Goal: Task Accomplishment & Management: Use online tool/utility

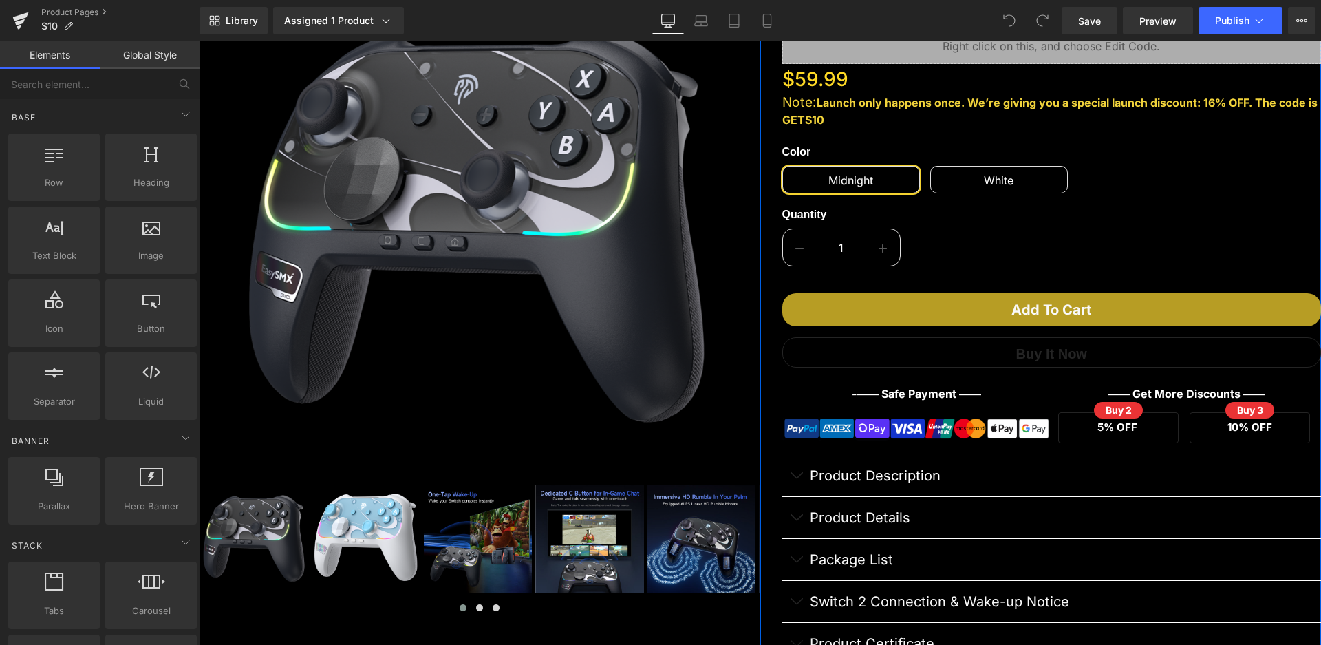
scroll to position [413, 0]
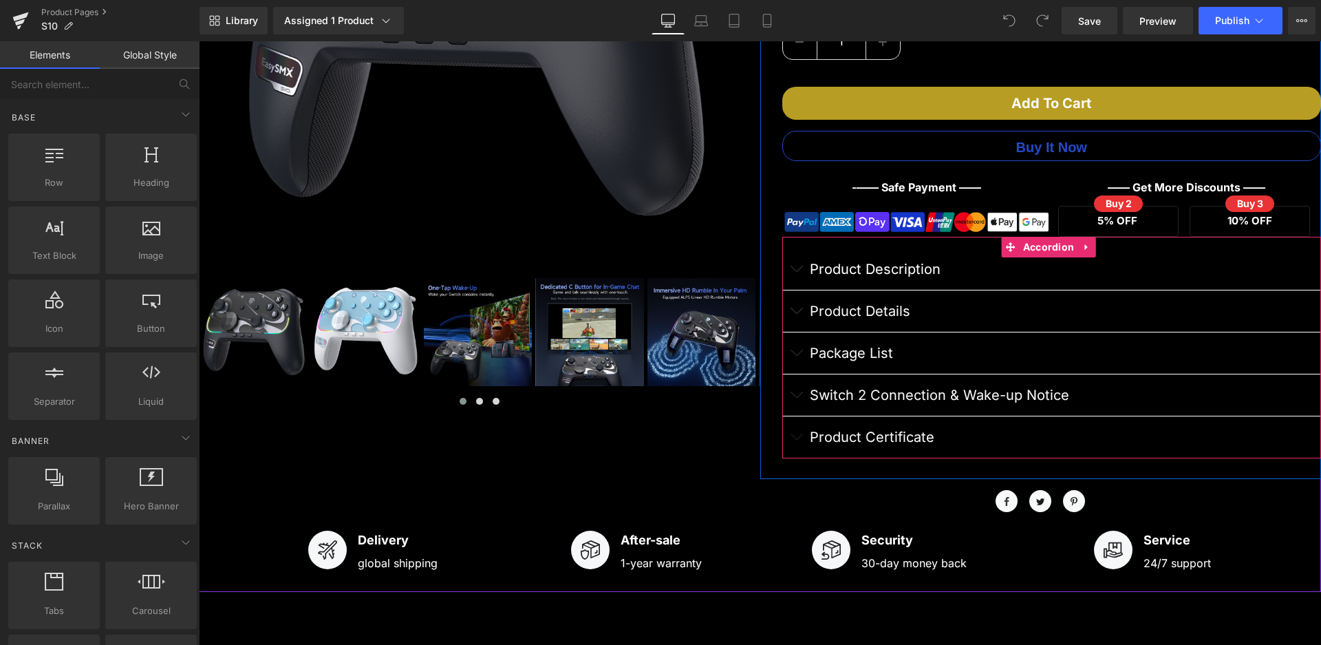
click at [788, 392] on button "button" at bounding box center [796, 394] width 28 height 41
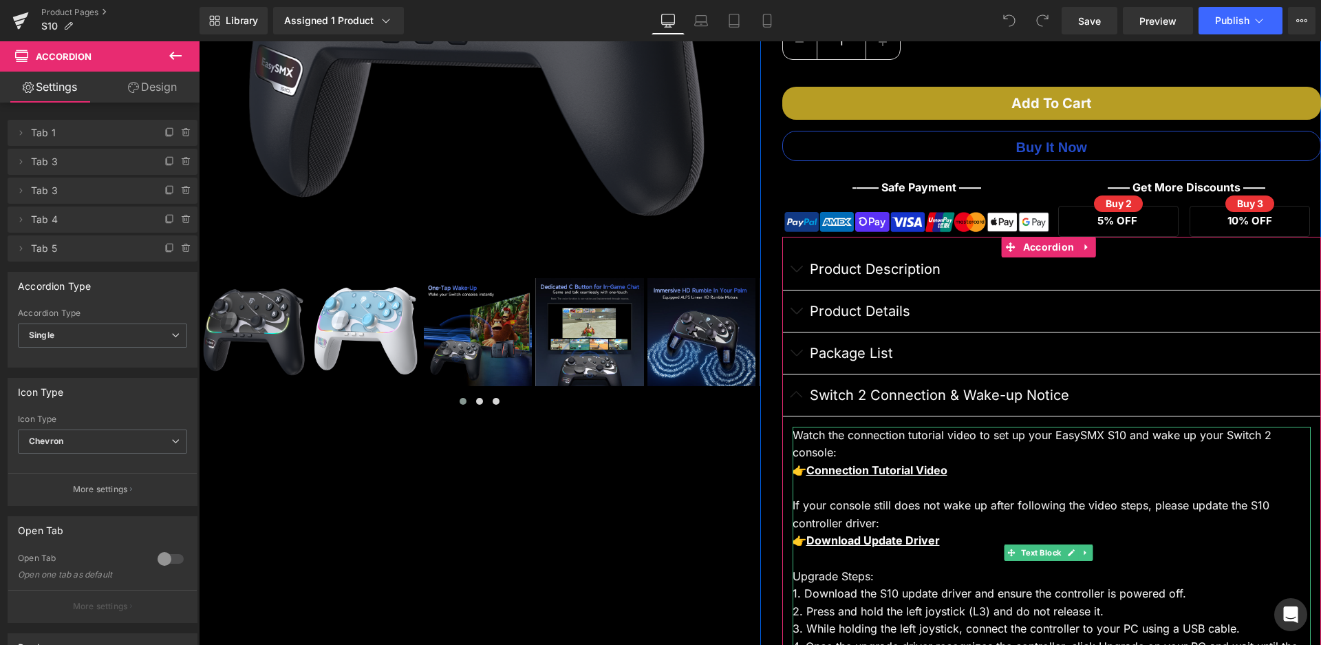
click at [853, 453] on div "Watch the connection tutorial video to set up your EasySMX S10 and wake up your…" at bounding box center [1052, 553] width 519 height 253
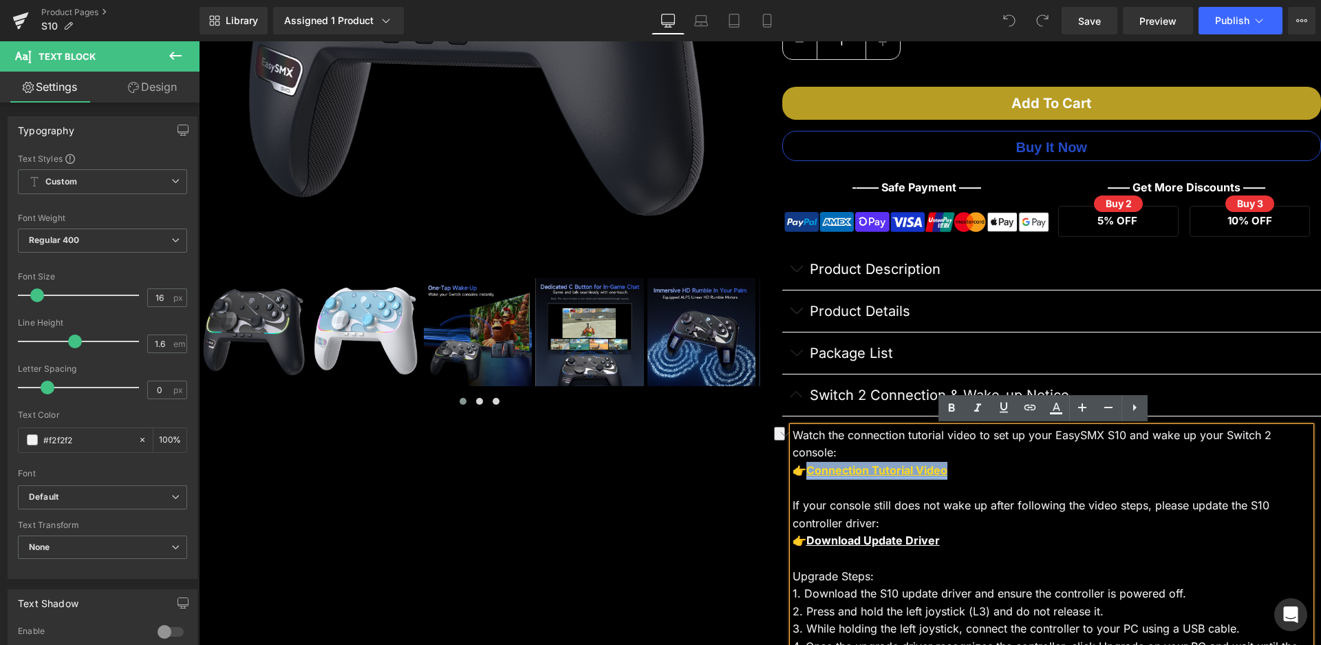
drag, startPoint x: 949, startPoint y: 471, endPoint x: 801, endPoint y: 470, distance: 147.9
click at [801, 470] on div "👉 Connection Tutorial Video" at bounding box center [1052, 471] width 519 height 18
click at [1032, 411] on icon at bounding box center [1030, 407] width 17 height 17
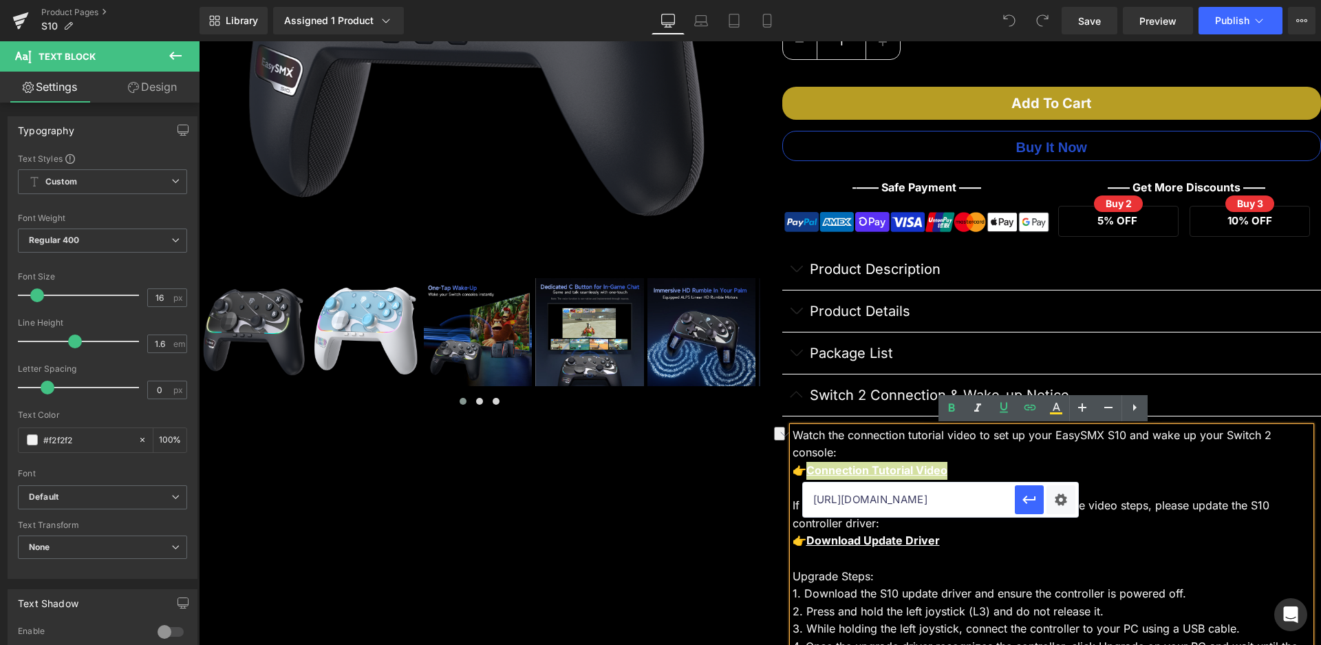
click at [903, 498] on input "[URL][DOMAIN_NAME]" at bounding box center [909, 499] width 212 height 34
paste input "[DOMAIN_NAME][URL]"
type input "[URL][DOMAIN_NAME]"
click at [1029, 497] on icon "button" at bounding box center [1029, 499] width 17 height 17
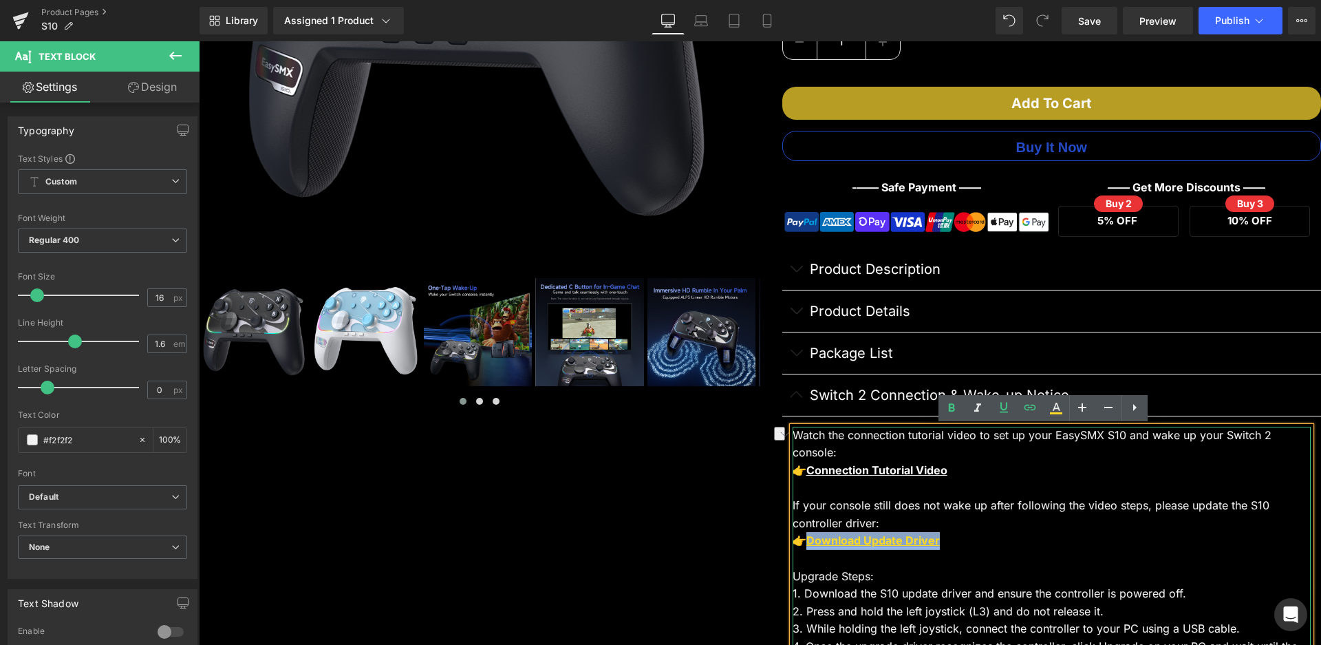
drag, startPoint x: 940, startPoint y: 543, endPoint x: 804, endPoint y: 546, distance: 135.6
click at [804, 546] on div "👉 Download Update Driver" at bounding box center [1052, 541] width 519 height 18
click at [1038, 407] on icon at bounding box center [1030, 407] width 17 height 17
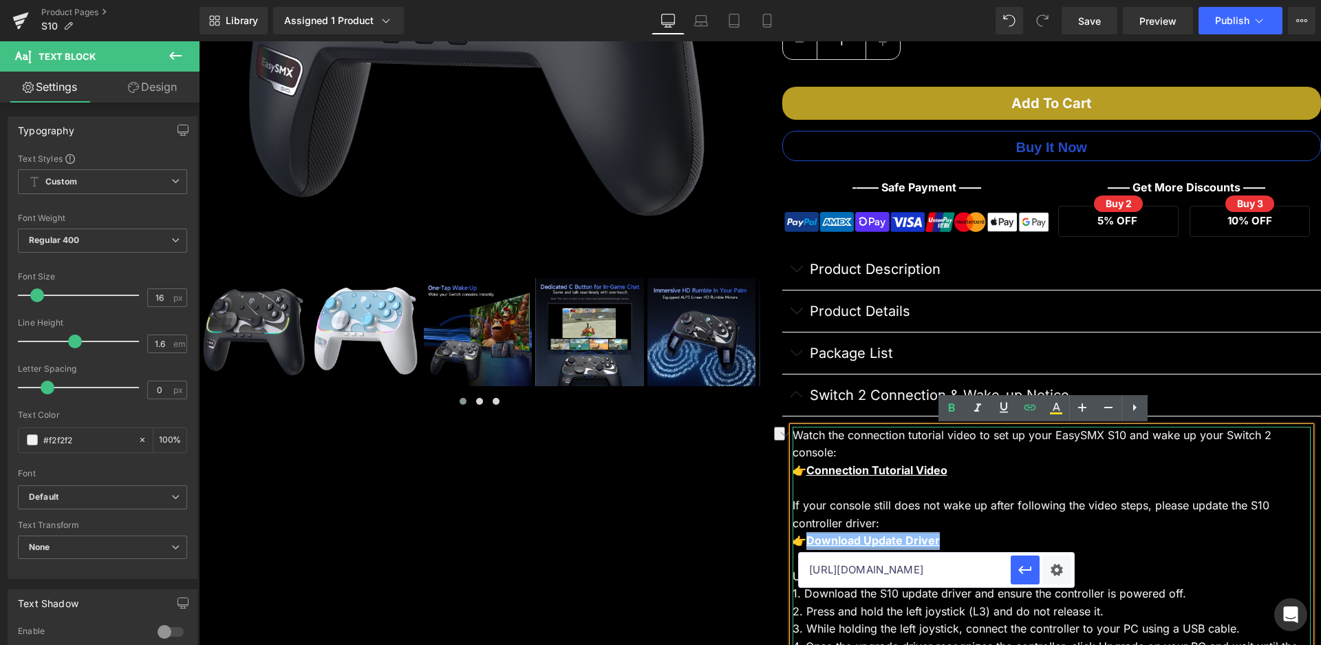
click at [977, 539] on div "👉 Download Update Driver" at bounding box center [1052, 541] width 519 height 18
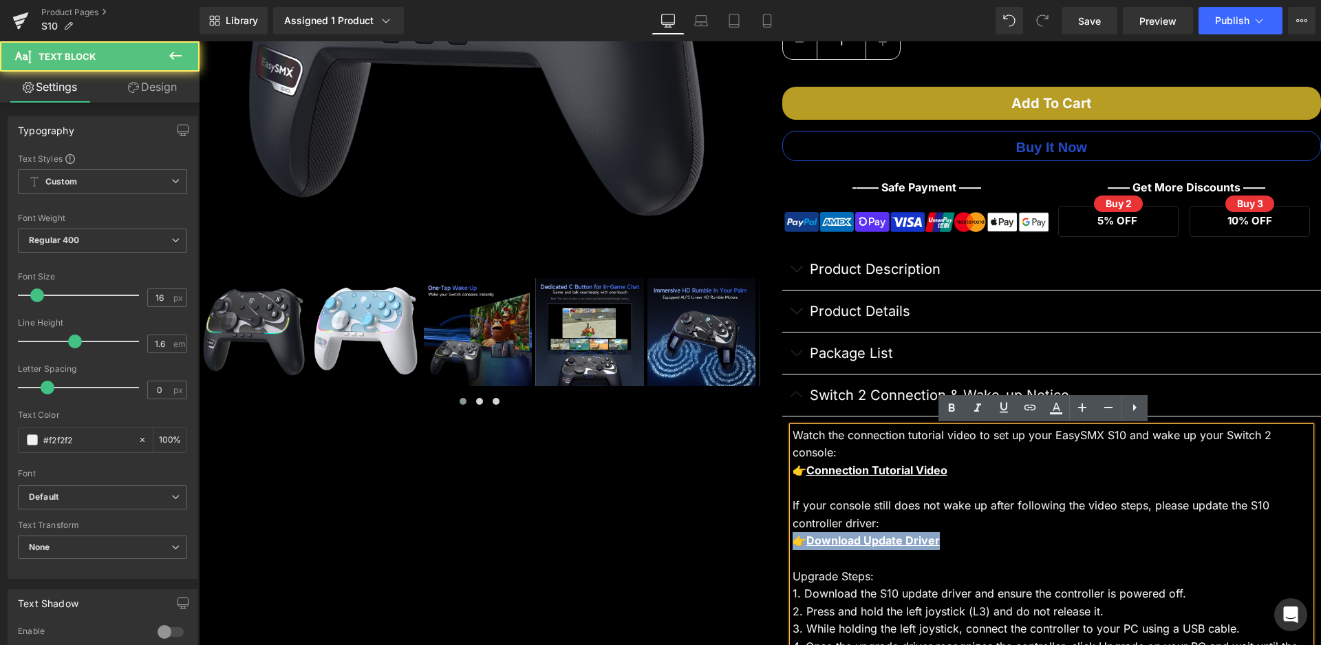
drag, startPoint x: 961, startPoint y: 546, endPoint x: 782, endPoint y: 544, distance: 178.9
click at [782, 544] on article "Watch the connection tutorial video to set up your EasySMX S10 and wake up your…" at bounding box center [1051, 552] width 539 height 273
copy div "👉 Download Update Driver"
click at [943, 544] on div "👉 Download Update Driver" at bounding box center [1052, 541] width 519 height 18
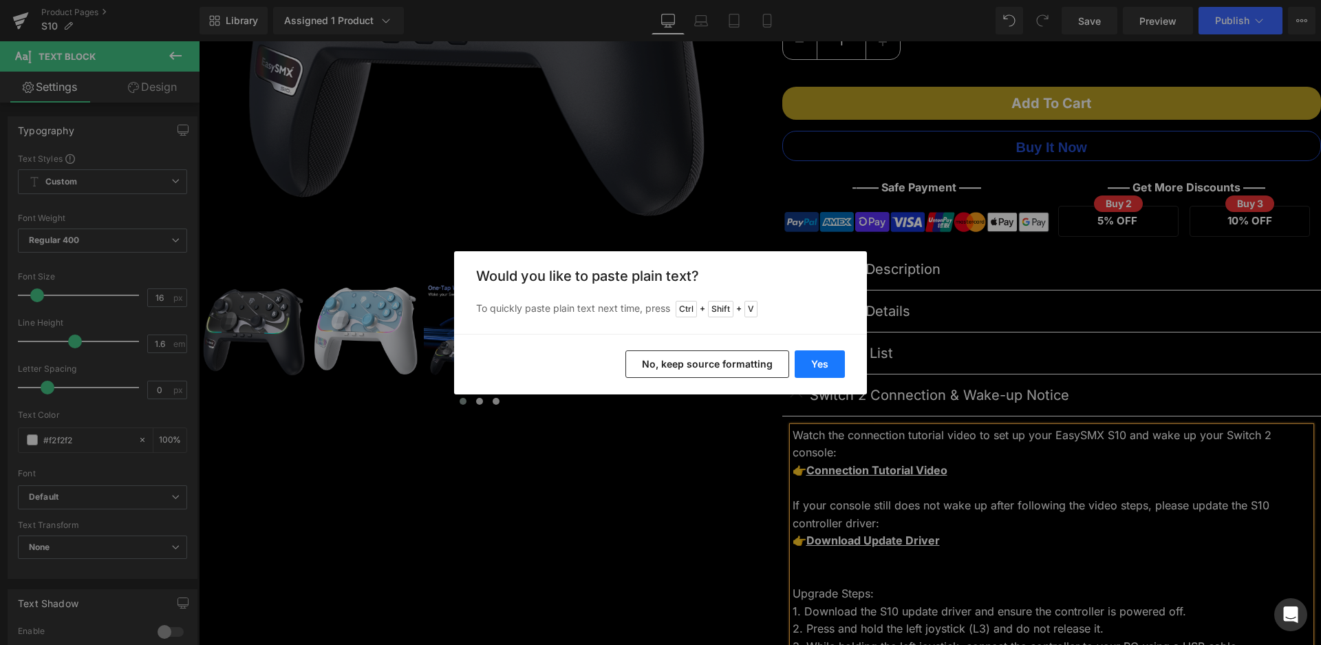
click at [810, 363] on button "Yes" at bounding box center [820, 364] width 50 height 28
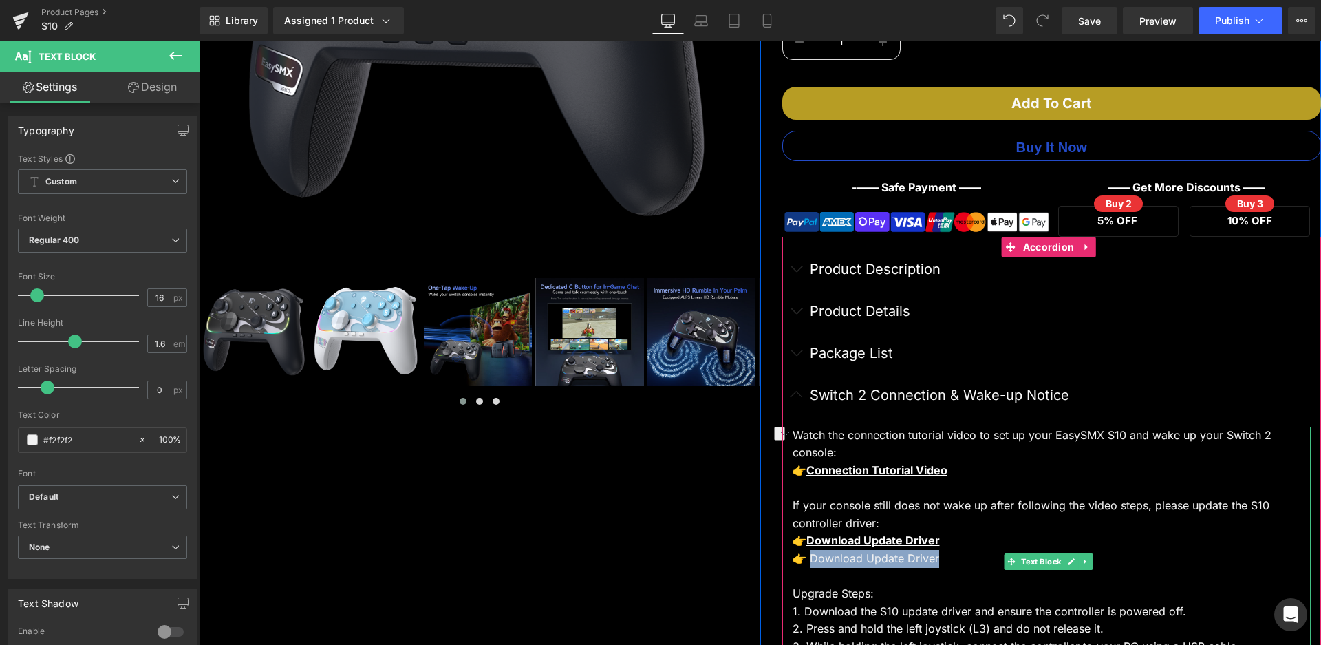
drag, startPoint x: 934, startPoint y: 559, endPoint x: 800, endPoint y: 558, distance: 133.5
click at [800, 558] on div "👉 Download Update Driver" at bounding box center [1052, 559] width 519 height 18
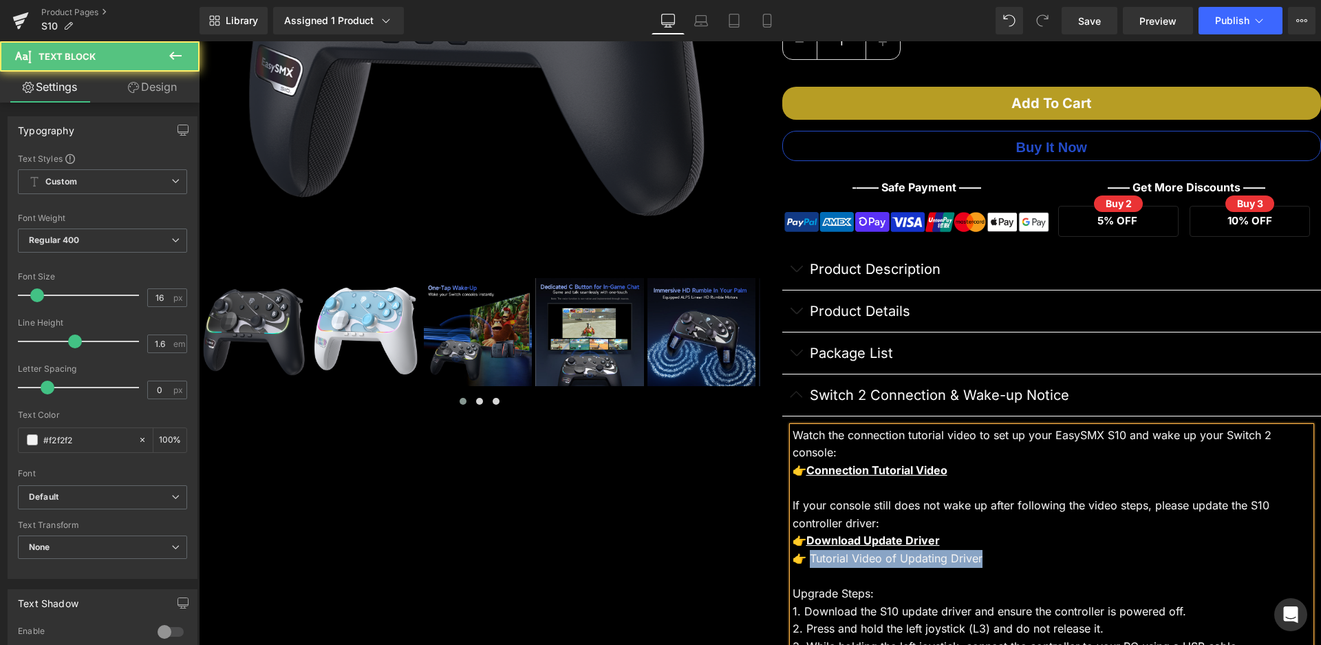
drag, startPoint x: 802, startPoint y: 558, endPoint x: 977, endPoint y: 563, distance: 174.8
click at [977, 563] on div "👉 Tutorial Video of Updating Driver" at bounding box center [1052, 559] width 519 height 18
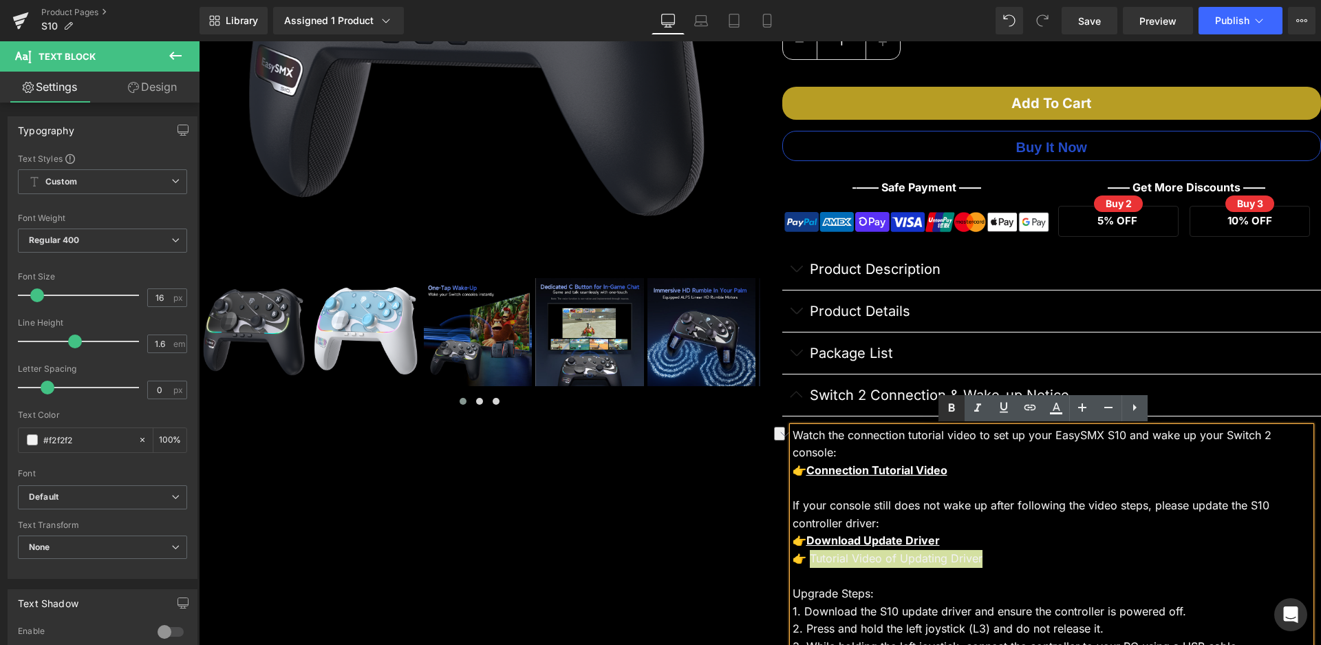
click at [953, 407] on icon at bounding box center [951, 407] width 6 height 8
drag, startPoint x: 985, startPoint y: 557, endPoint x: 801, endPoint y: 563, distance: 184.5
click at [801, 563] on div "👉 Tutorial Video of Updating Driver" at bounding box center [1052, 559] width 519 height 18
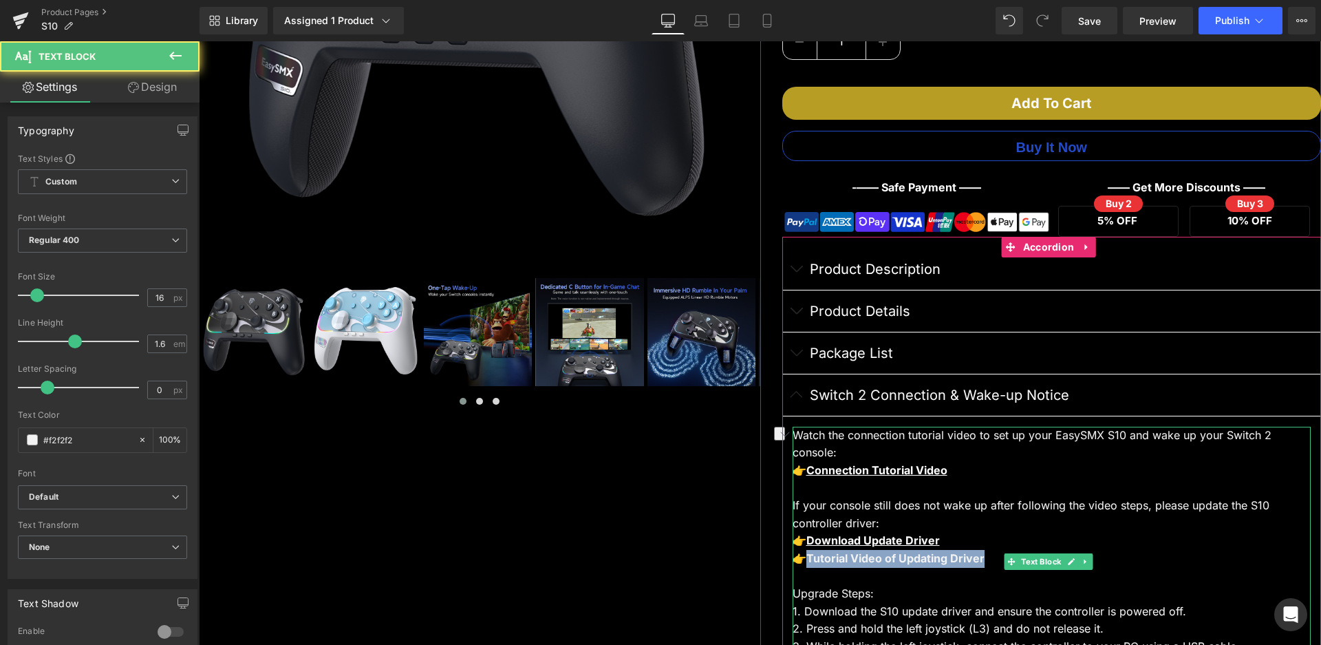
click at [844, 555] on strong "Tutorial Video of Updating Driver" at bounding box center [895, 558] width 178 height 14
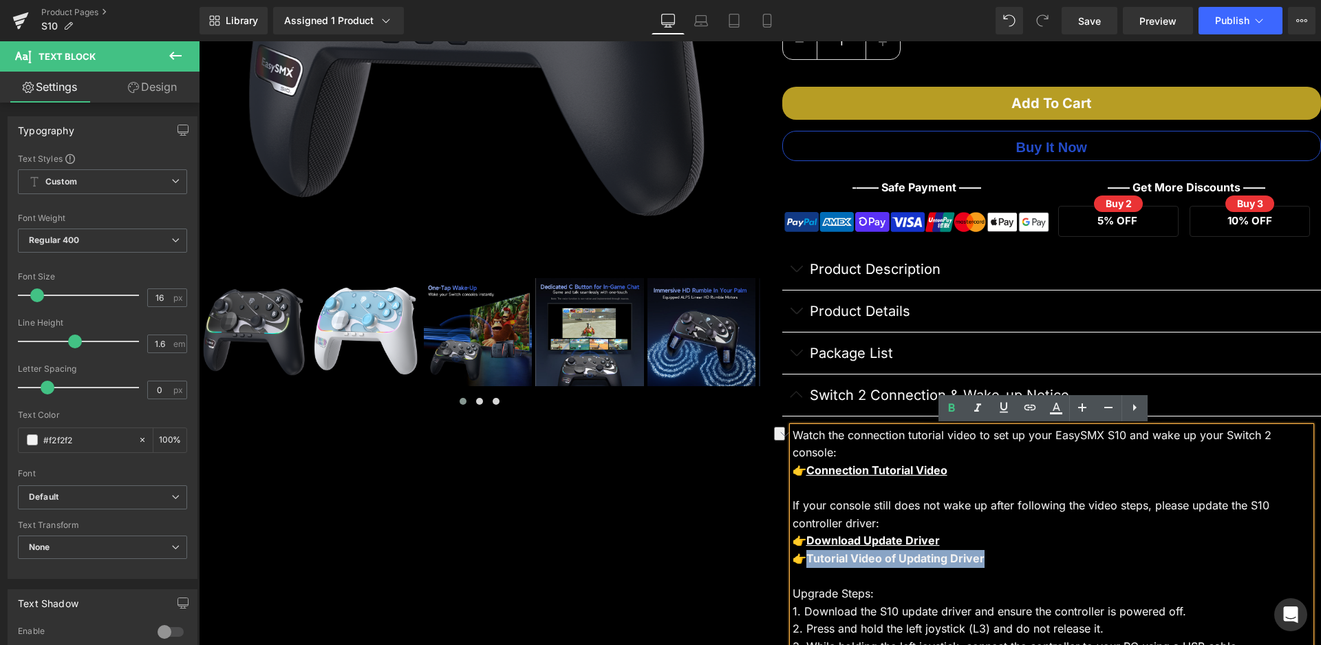
drag, startPoint x: 801, startPoint y: 559, endPoint x: 978, endPoint y: 566, distance: 177.7
click at [978, 566] on div "👉 Tutorial Video of Updating Driver" at bounding box center [1052, 559] width 519 height 18
click at [1032, 400] on icon at bounding box center [1030, 407] width 17 height 17
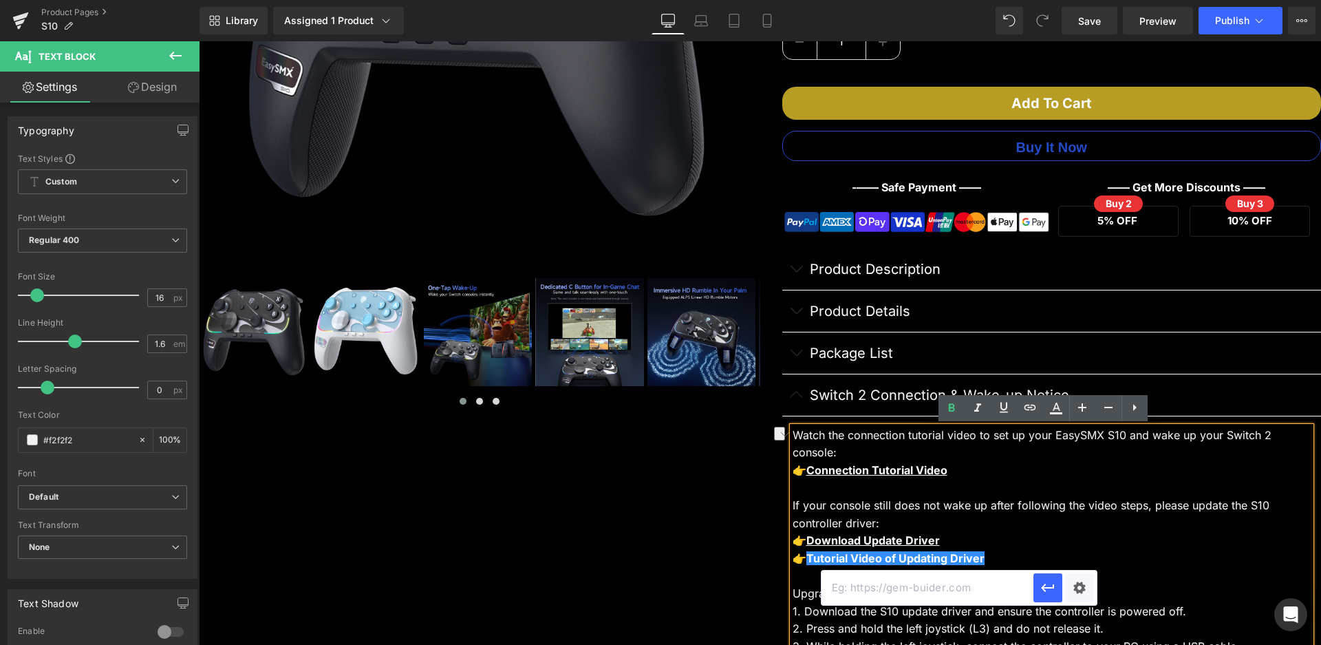
click at [940, 592] on input "text" at bounding box center [928, 587] width 212 height 34
paste input "[URL][DOMAIN_NAME]"
type input "[URL][DOMAIN_NAME]"
click at [1051, 588] on icon "button" at bounding box center [1048, 587] width 17 height 17
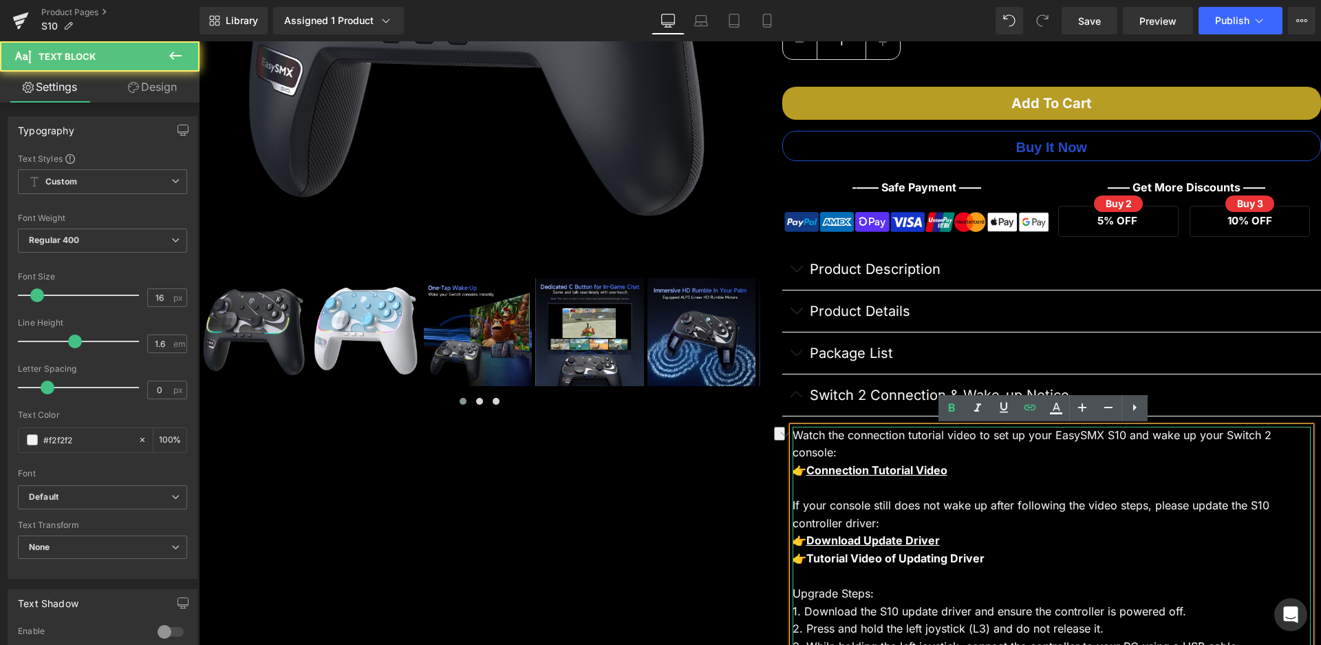
click at [1059, 556] on div "👉 Tutorial Video of Updating Driver" at bounding box center [1052, 559] width 519 height 18
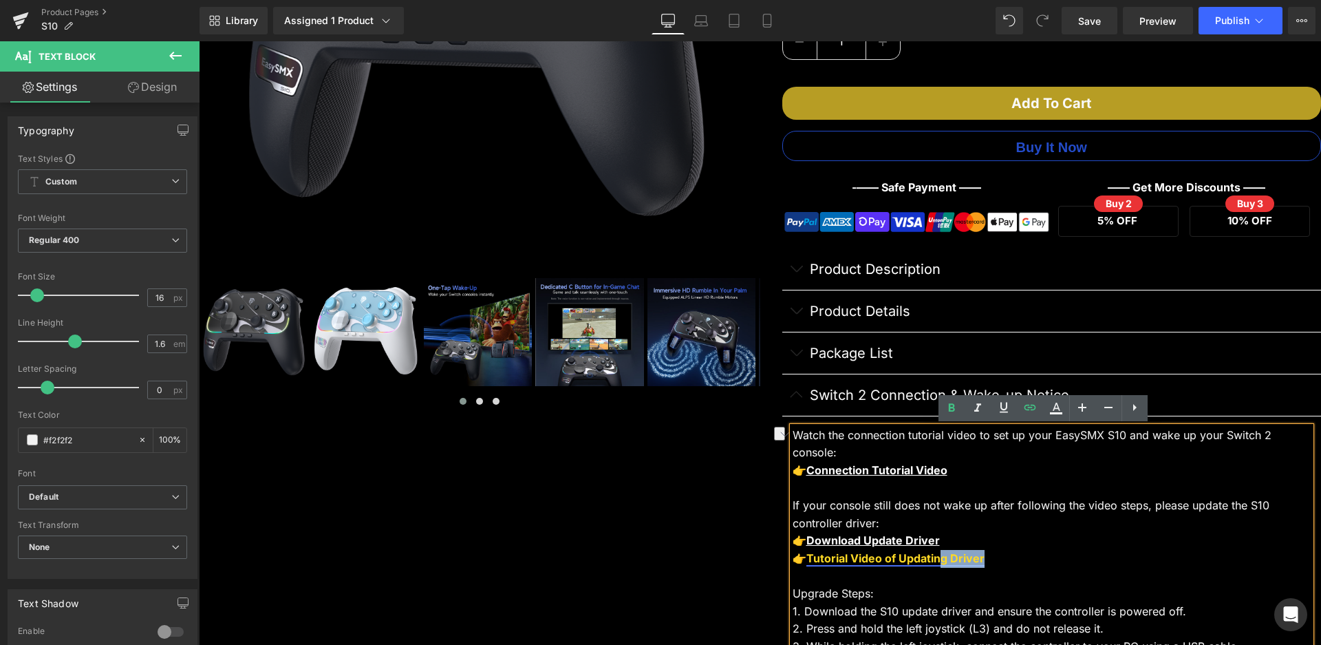
drag, startPoint x: 976, startPoint y: 564, endPoint x: 938, endPoint y: 564, distance: 38.5
click at [938, 564] on div "👉 Tutorial Video of Updating Driver" at bounding box center [1052, 559] width 519 height 18
click at [987, 524] on div "If your console still does not wake up after following the video steps, please …" at bounding box center [1052, 514] width 519 height 35
drag, startPoint x: 985, startPoint y: 559, endPoint x: 801, endPoint y: 553, distance: 183.8
click at [801, 553] on div "👉 Tutorial Video of Updating Driver" at bounding box center [1052, 559] width 519 height 18
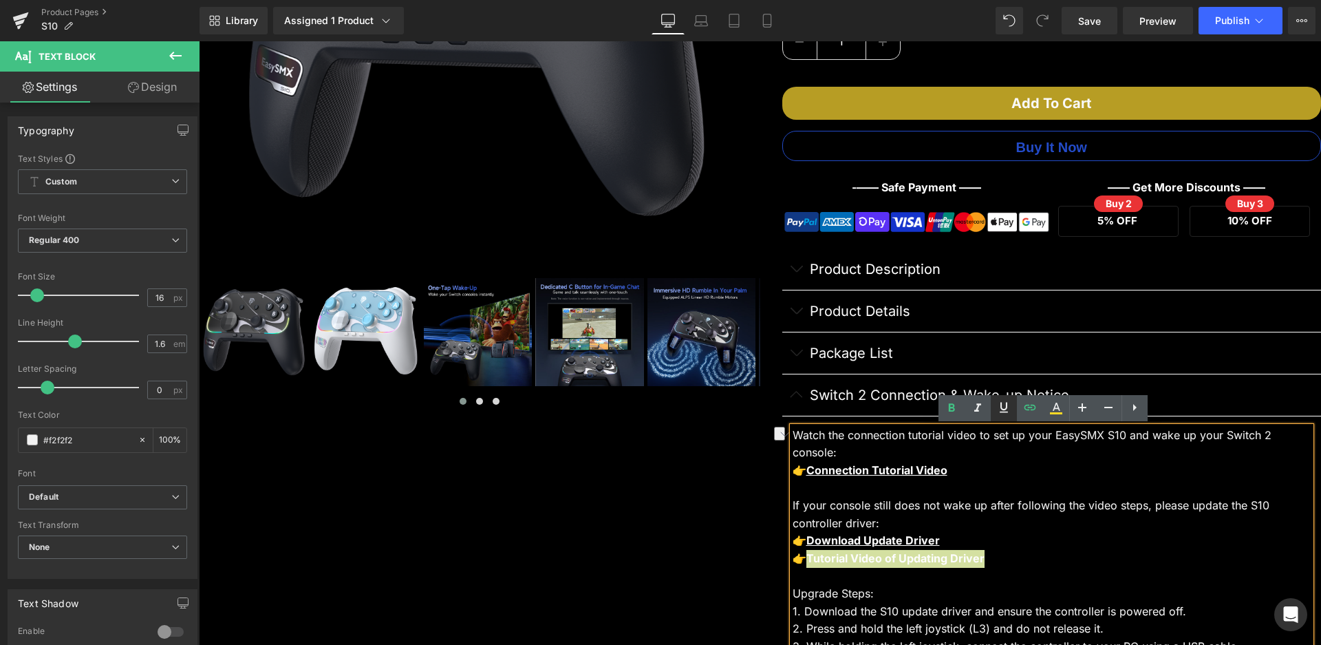
click at [1011, 411] on icon at bounding box center [1004, 407] width 17 height 17
click at [1053, 550] on div "👉 Tutorial Video of Updating Driver" at bounding box center [1052, 559] width 519 height 18
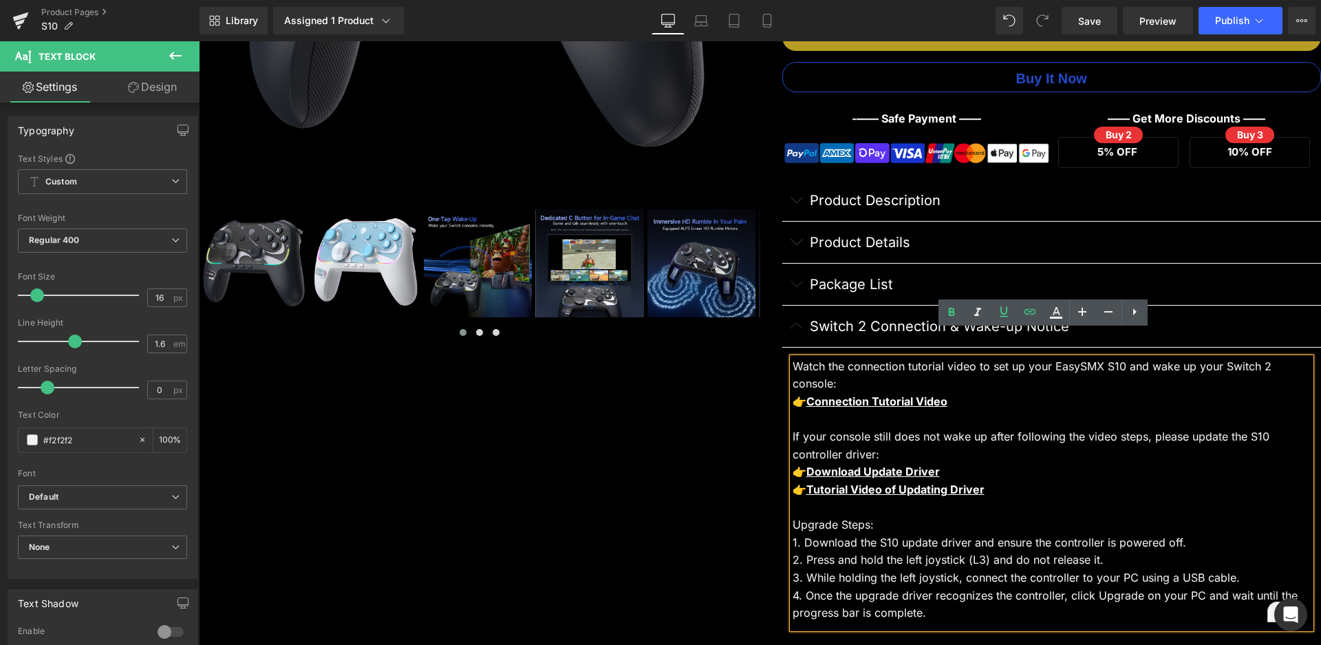
scroll to position [688, 0]
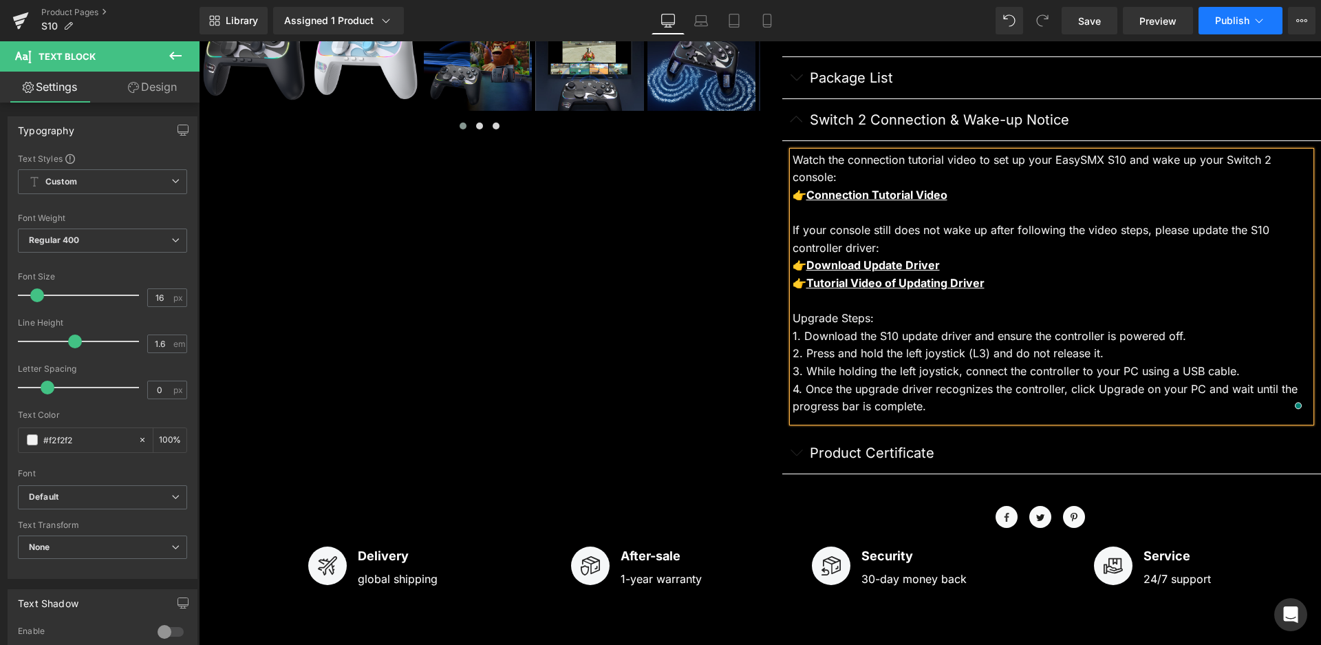
click at [1225, 14] on button "Publish" at bounding box center [1241, 21] width 84 height 28
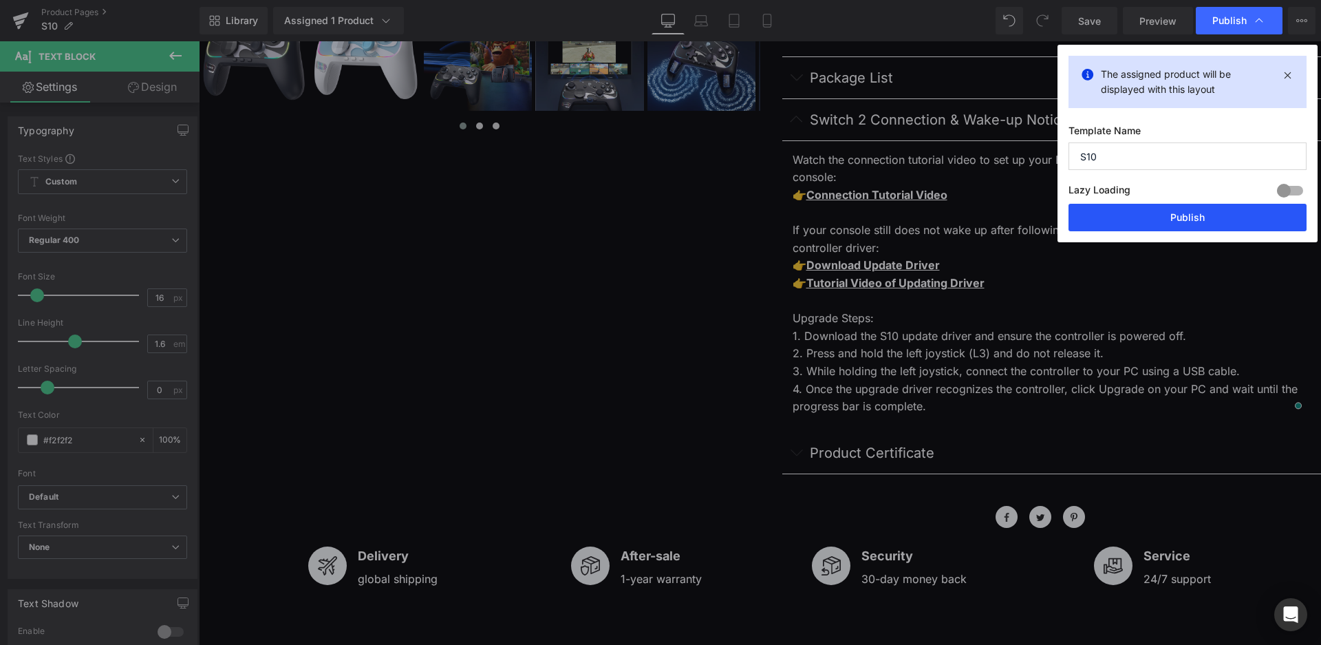
drag, startPoint x: 1188, startPoint y: 207, endPoint x: 667, endPoint y: 144, distance: 524.7
click at [1188, 207] on button "Publish" at bounding box center [1188, 218] width 238 height 28
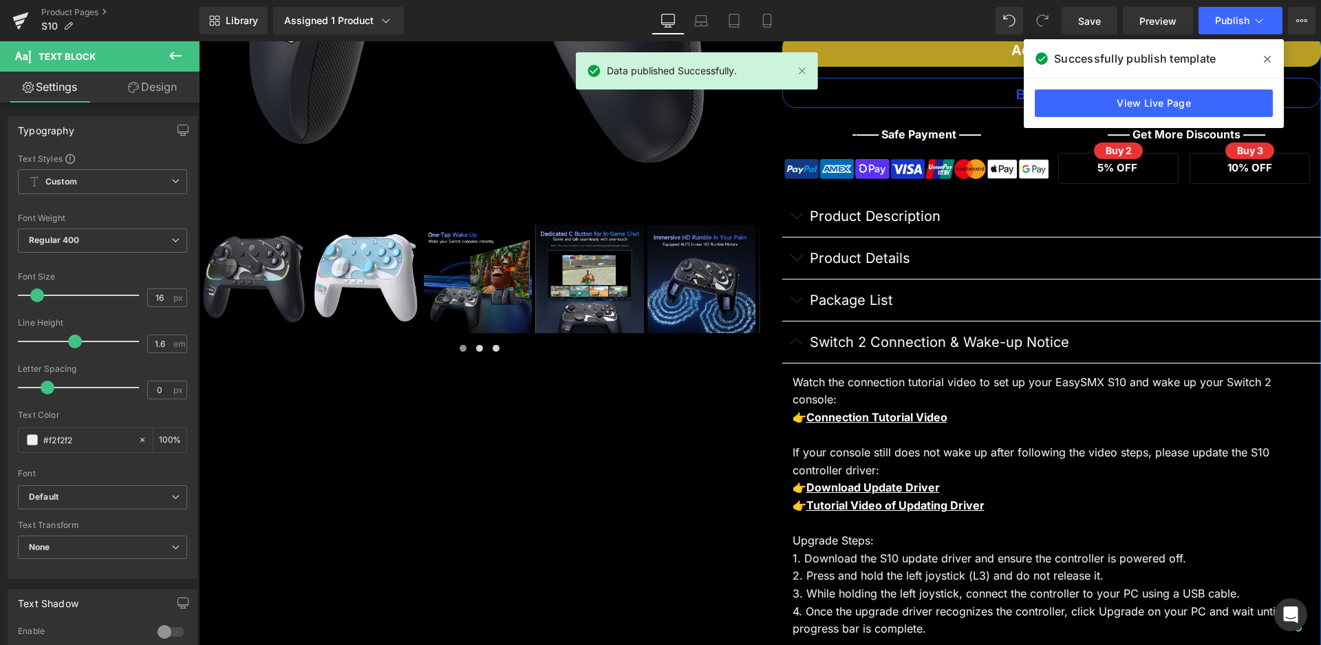
scroll to position [344, 0]
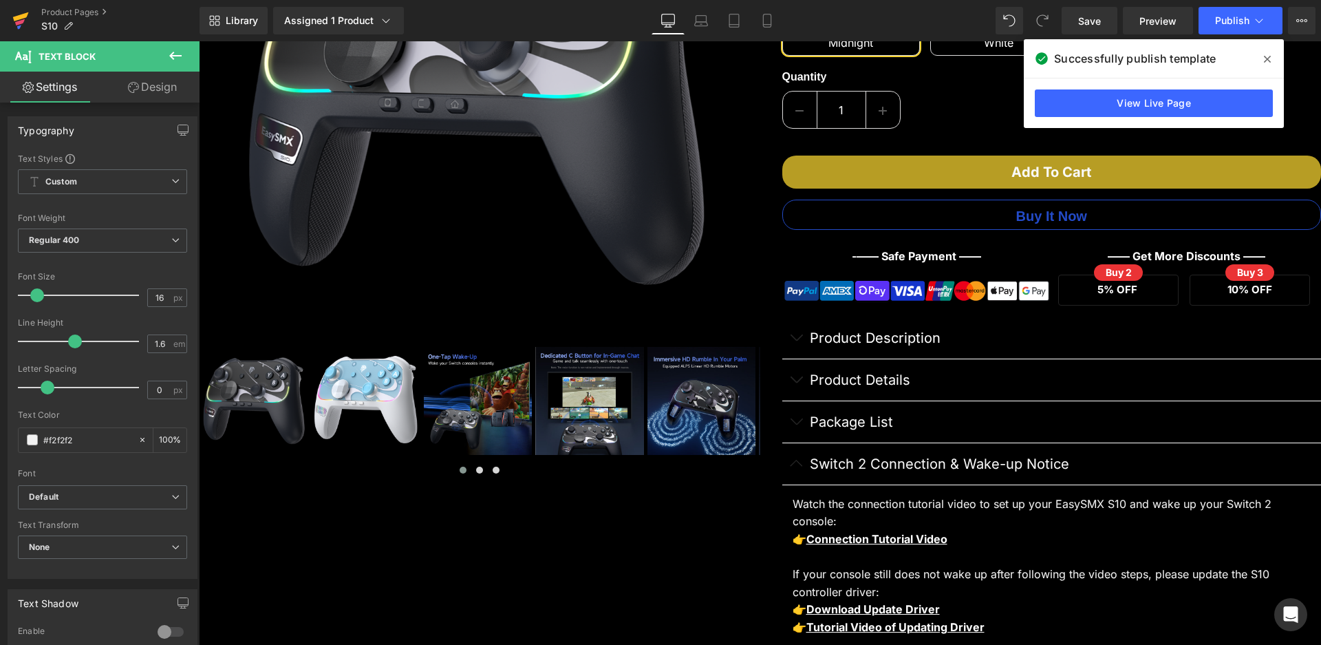
click at [17, 17] on icon at bounding box center [21, 16] width 16 height 9
